Goal: Information Seeking & Learning: Learn about a topic

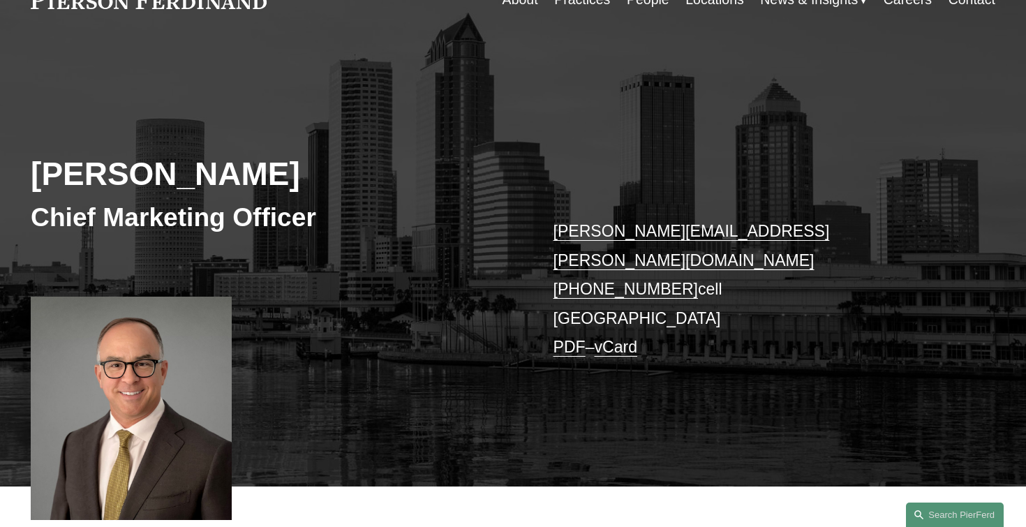
scroll to position [87, 0]
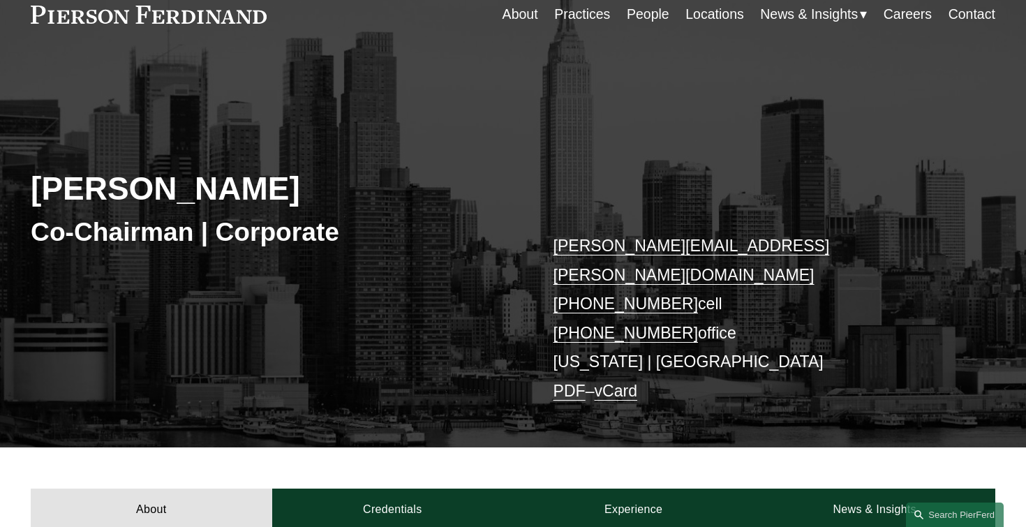
scroll to position [66, 0]
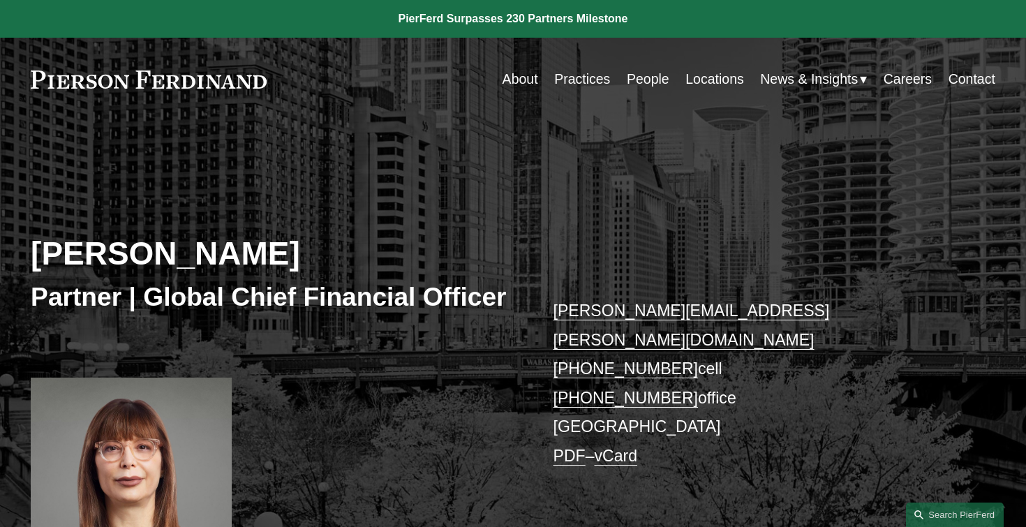
click at [938, 267] on div "Meredith W. Mendes Partner | Global Chief Financial Officer meredith.mendes@pie…" at bounding box center [513, 363] width 1026 height 422
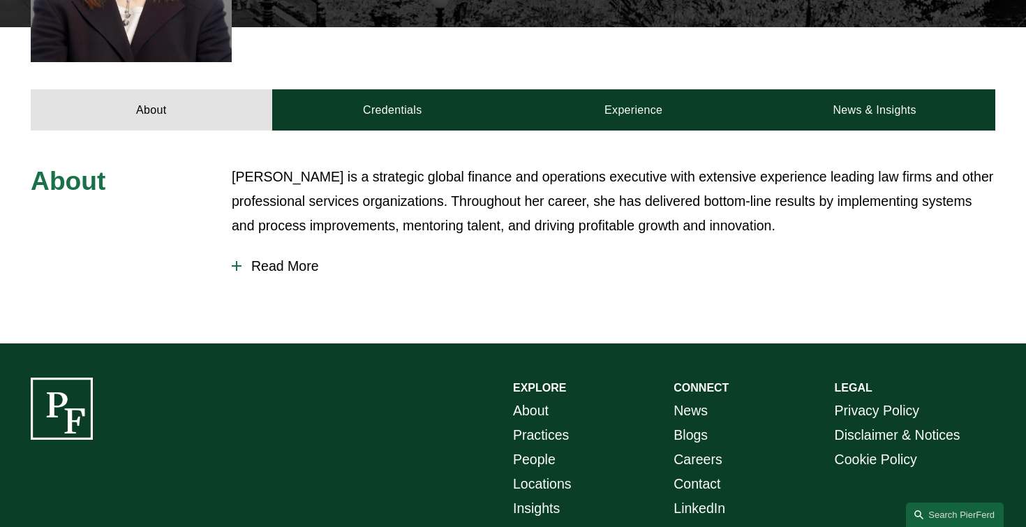
scroll to position [530, 0]
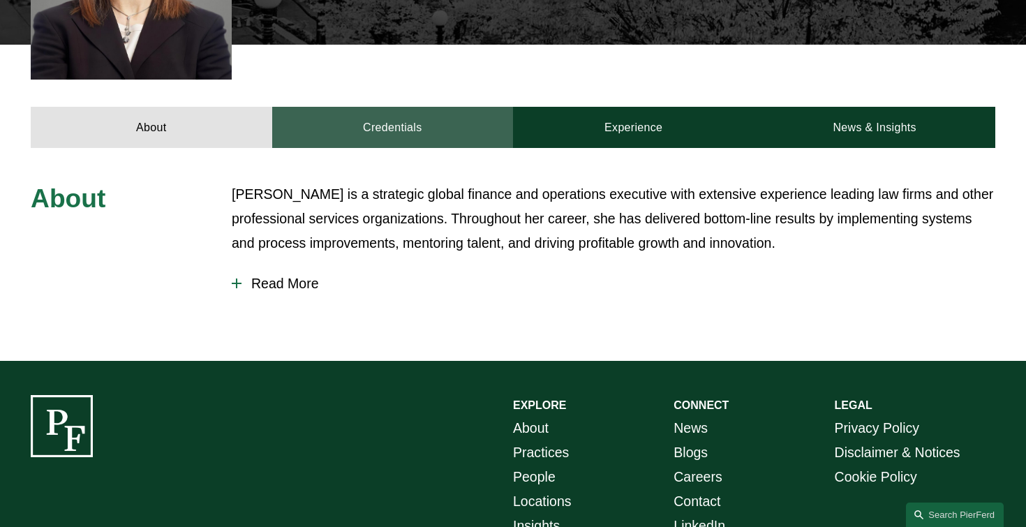
click at [396, 107] on link "Credentials" at bounding box center [392, 127] width 241 height 41
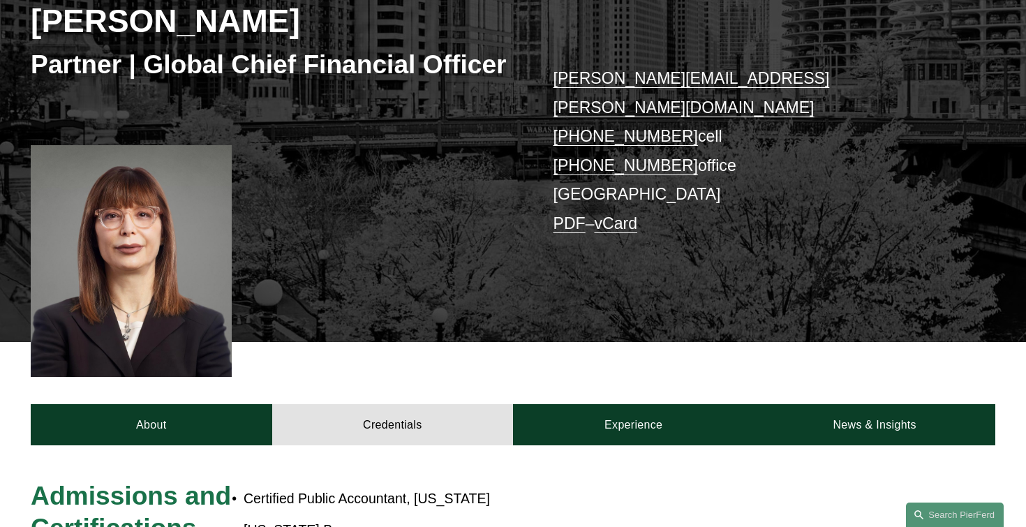
scroll to position [0, 0]
